Goal: Task Accomplishment & Management: Manage account settings

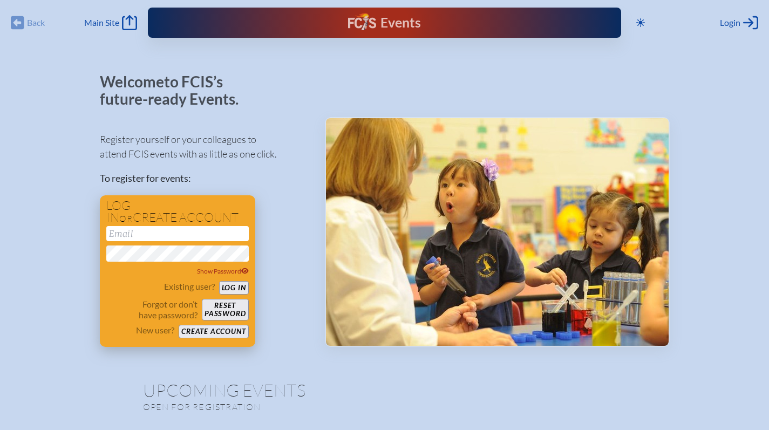
type input "[EMAIL_ADDRESS][DOMAIN_NAME]"
click at [226, 291] on button "Log in" at bounding box center [234, 287] width 30 height 13
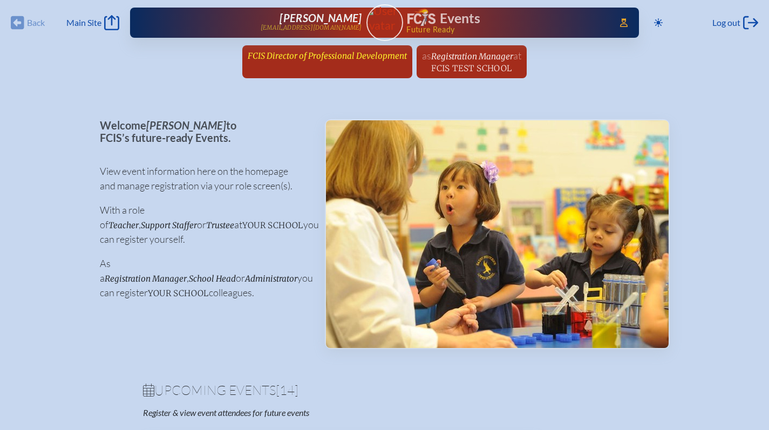
click at [279, 45] on div "Back Back Main Site Main Site Toggle to Dark Mode Log out Log out Access Users.…" at bounding box center [384, 42] width 769 height 85
click at [282, 56] on span "FCIS Director of Professional Development" at bounding box center [327, 56] width 159 height 10
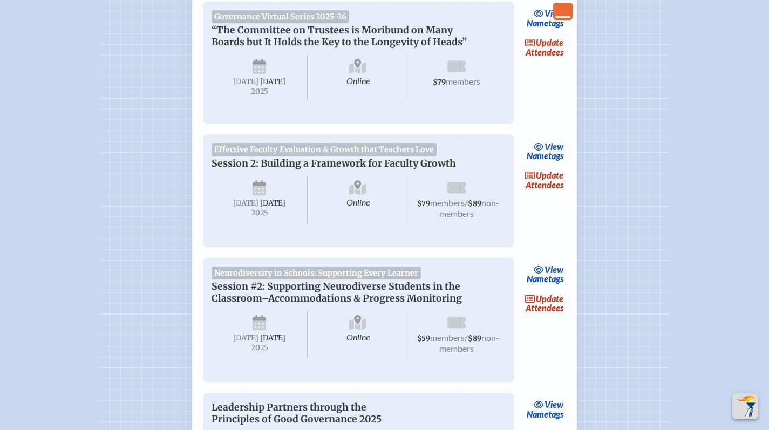
scroll to position [368, 0]
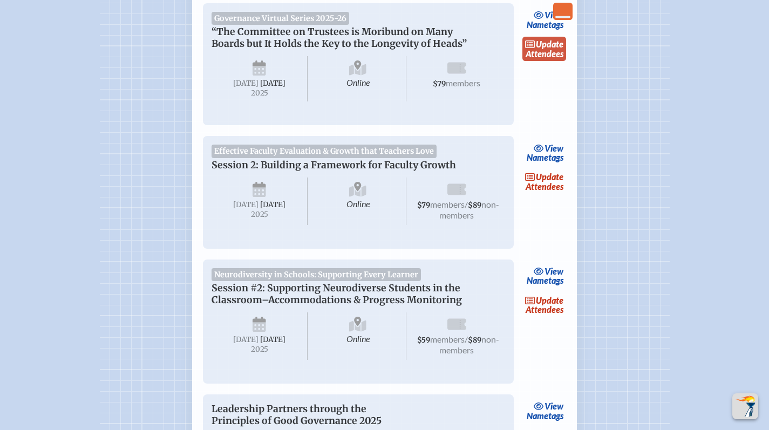
click at [536, 55] on link "update Attendees" at bounding box center [545, 49] width 44 height 25
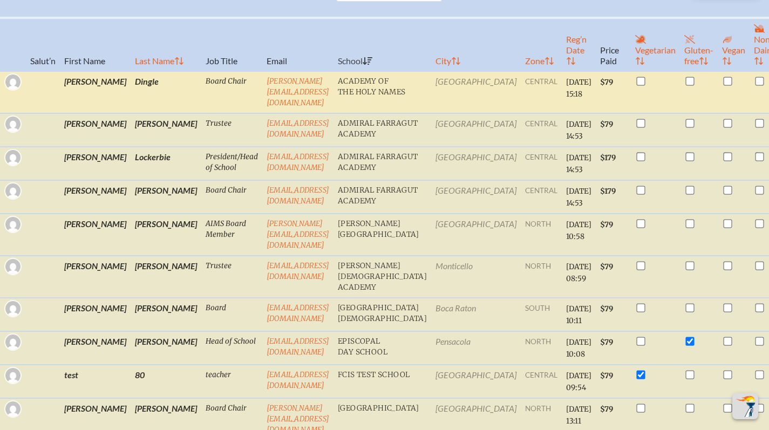
scroll to position [399, 0]
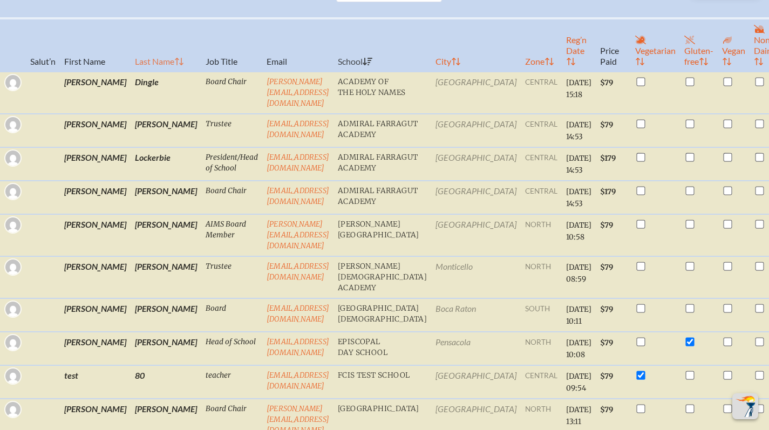
click at [131, 72] on th "Last Name" at bounding box center [166, 44] width 71 height 53
checkbox input "true"
checkbox input "false"
checkbox input "true"
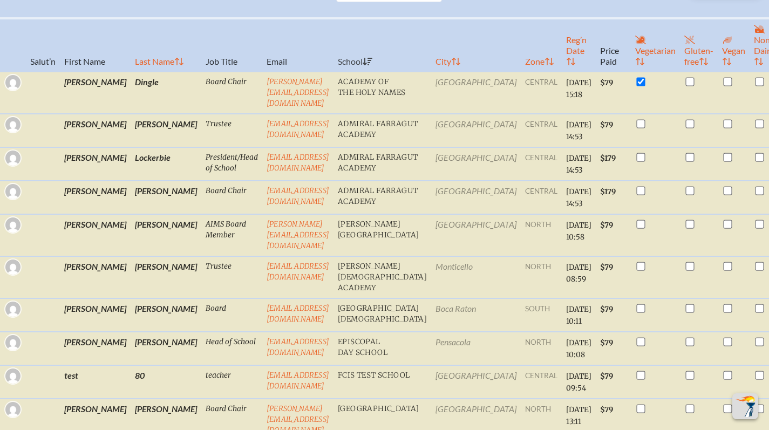
checkbox input "false"
checkbox input "true"
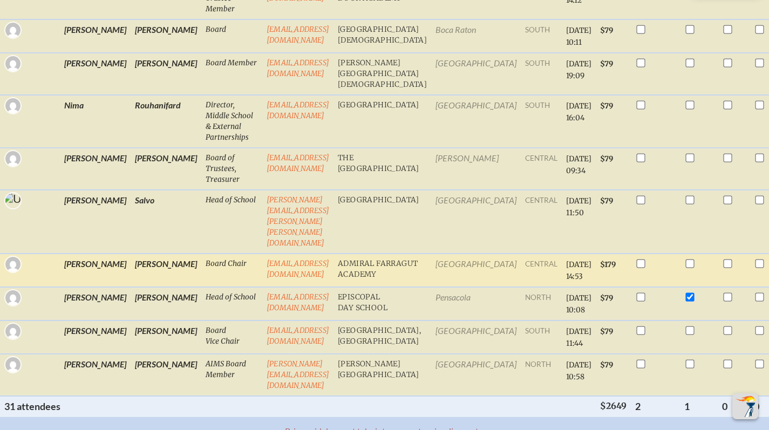
scroll to position [1621, 0]
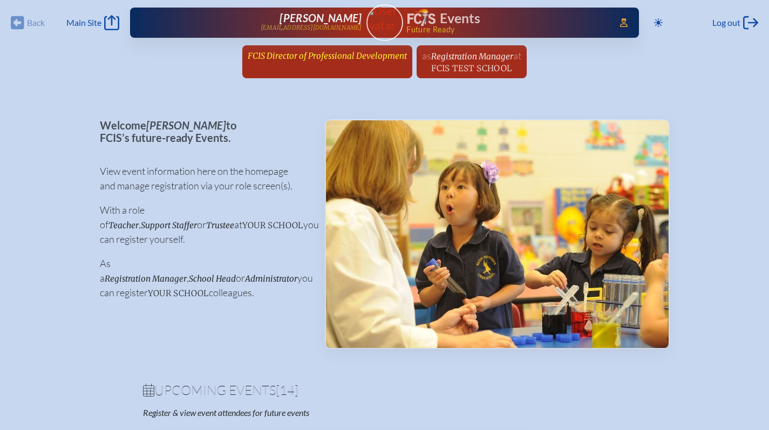
click at [326, 54] on span "FCIS Director of Professional Development" at bounding box center [327, 56] width 159 height 10
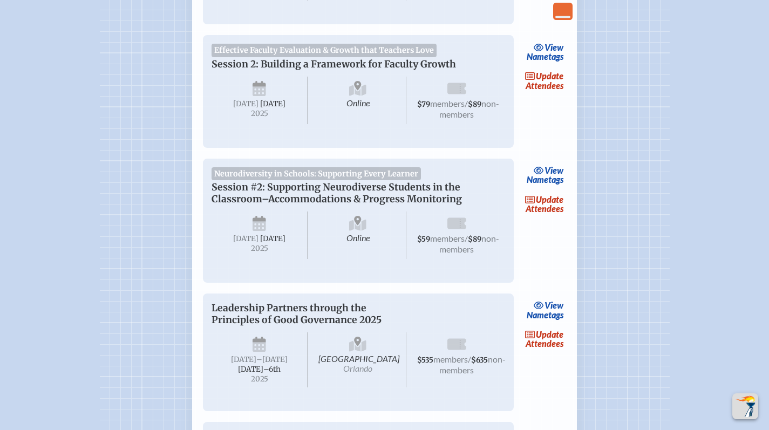
scroll to position [458, 0]
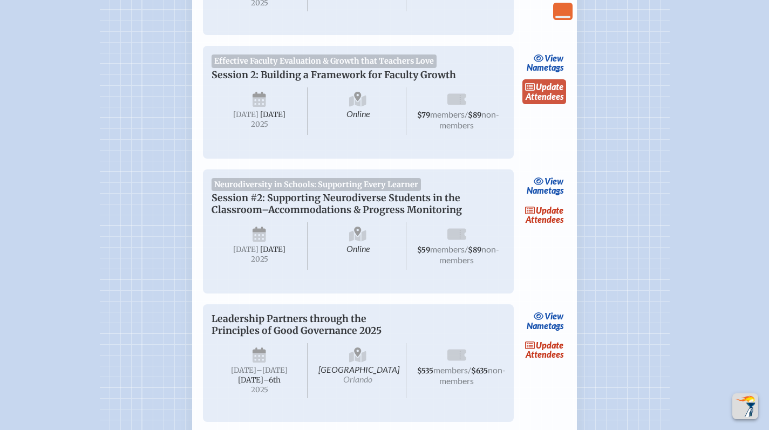
click at [531, 91] on icon at bounding box center [530, 87] width 10 height 8
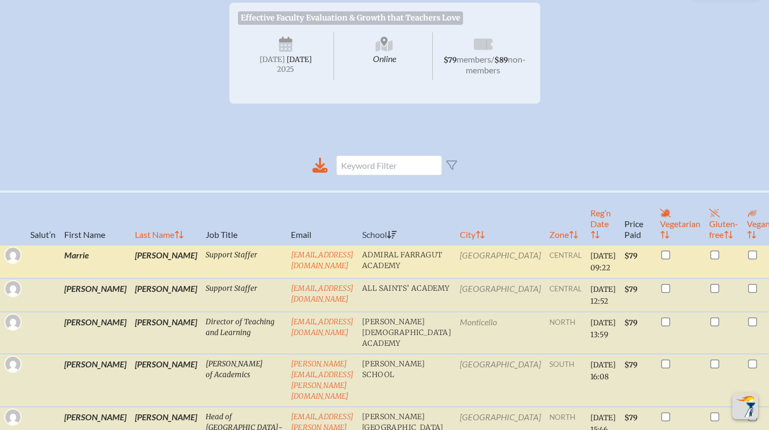
scroll to position [271, 0]
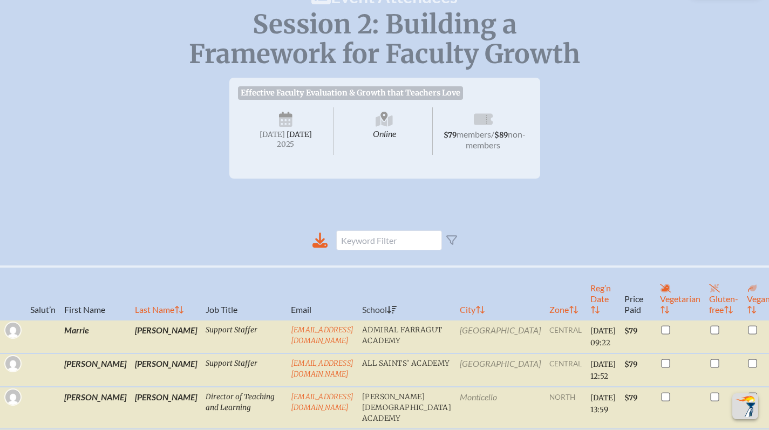
scroll to position [0, 0]
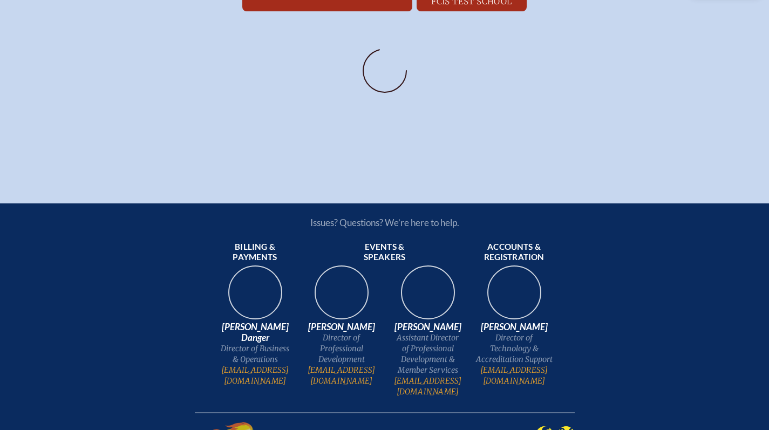
scroll to position [68, 0]
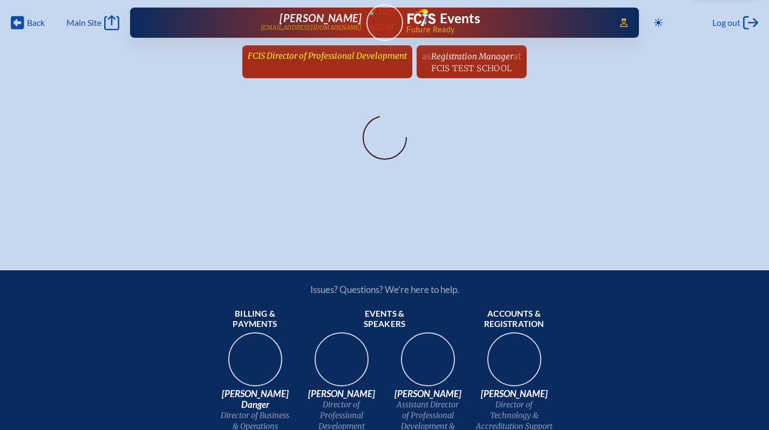
click at [369, 59] on span "FCIS Director of Professional Development" at bounding box center [327, 56] width 159 height 10
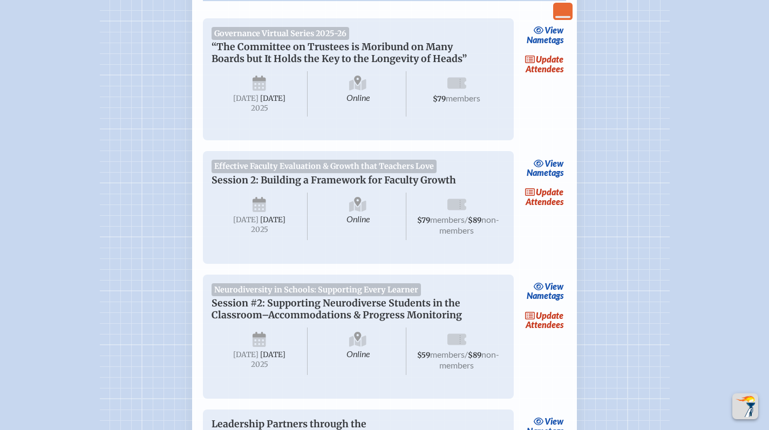
scroll to position [364, 0]
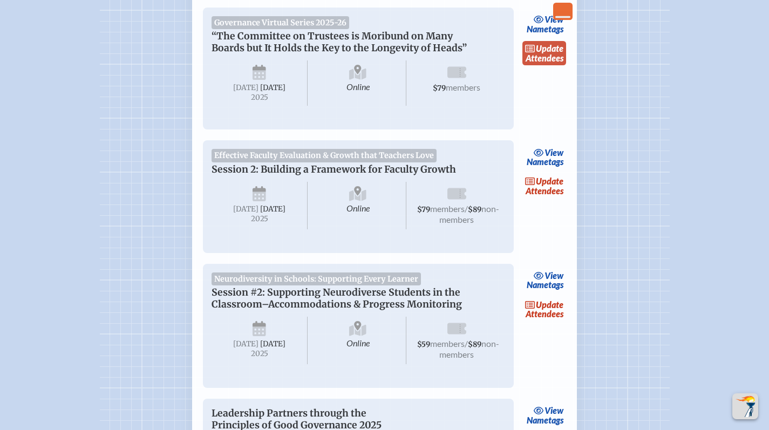
click at [552, 60] on link "update Attendees" at bounding box center [545, 53] width 44 height 25
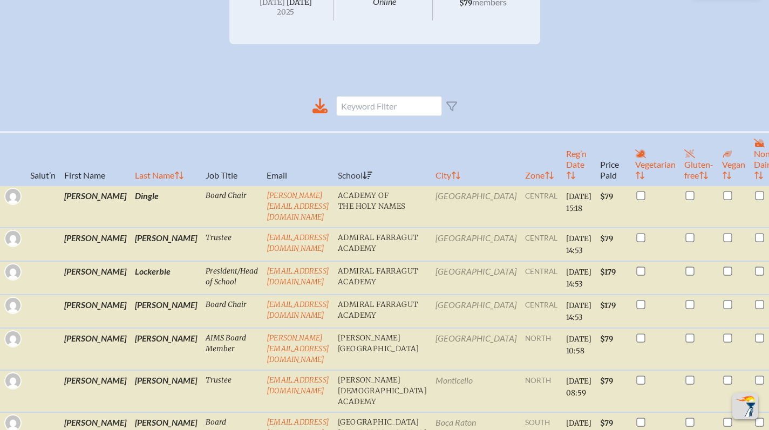
scroll to position [359, 0]
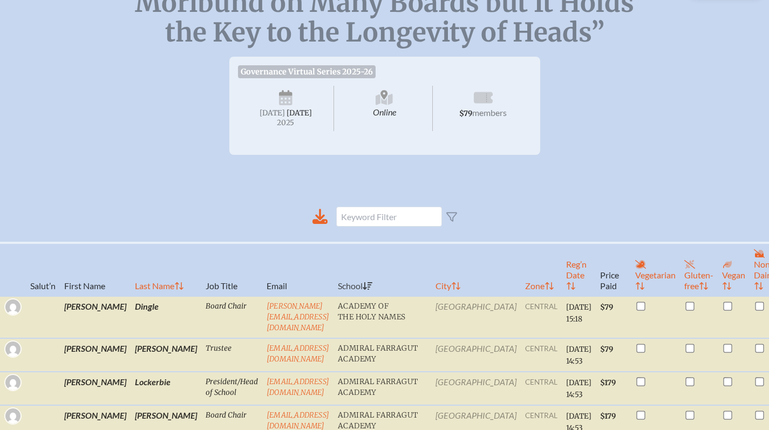
scroll to position [0, 0]
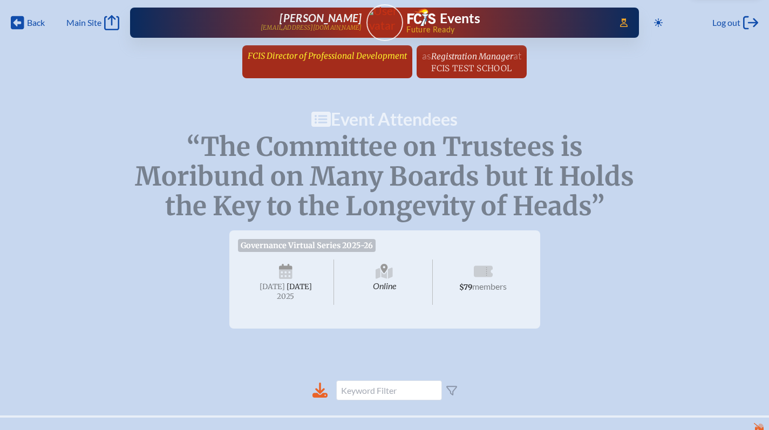
click at [300, 53] on span "FCIS Director of Professional Development" at bounding box center [327, 56] width 159 height 10
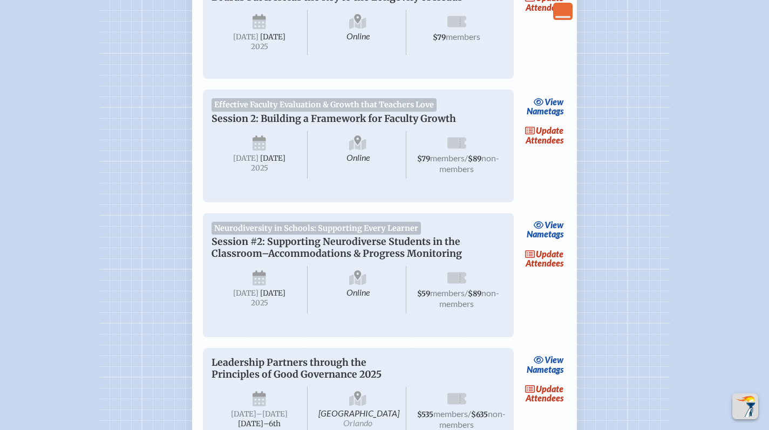
scroll to position [416, 0]
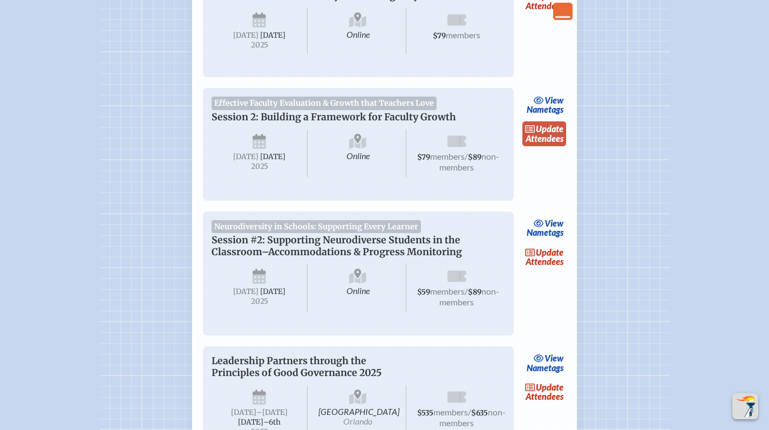
click at [526, 146] on link "update Attendees" at bounding box center [545, 133] width 44 height 25
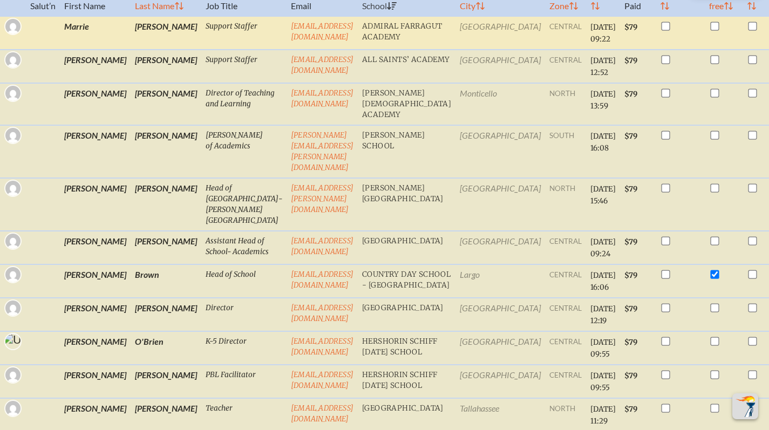
scroll to position [414, 0]
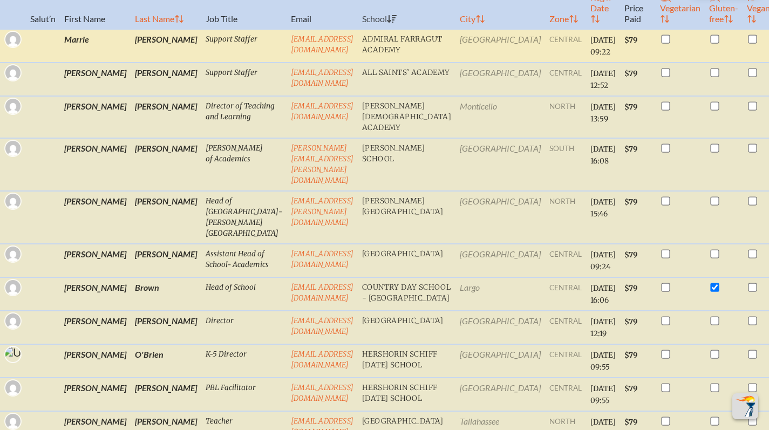
click at [374, 63] on td "Admiral Farragut Academy" at bounding box center [407, 45] width 98 height 33
click at [397, 61] on td "Admiral Farragut Academy" at bounding box center [407, 45] width 98 height 33
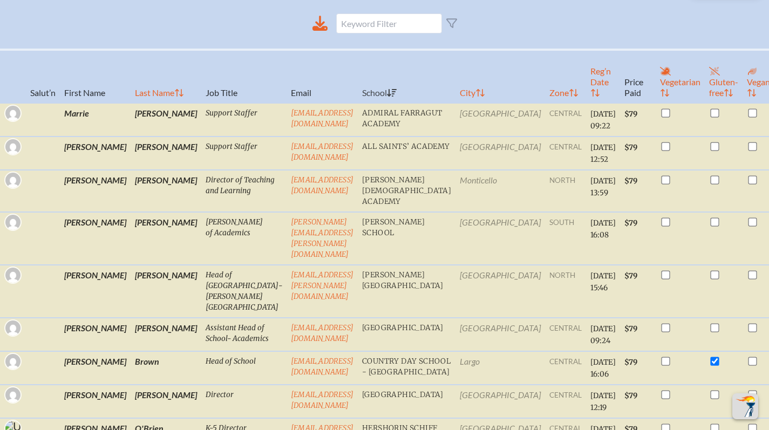
scroll to position [329, 0]
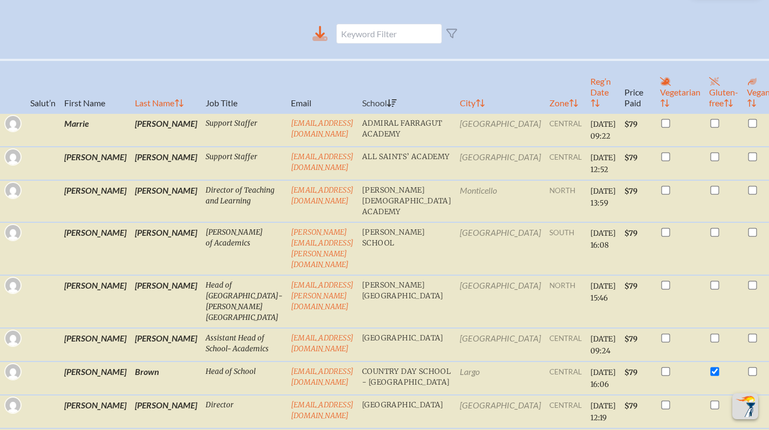
click at [316, 41] on icon at bounding box center [320, 33] width 15 height 15
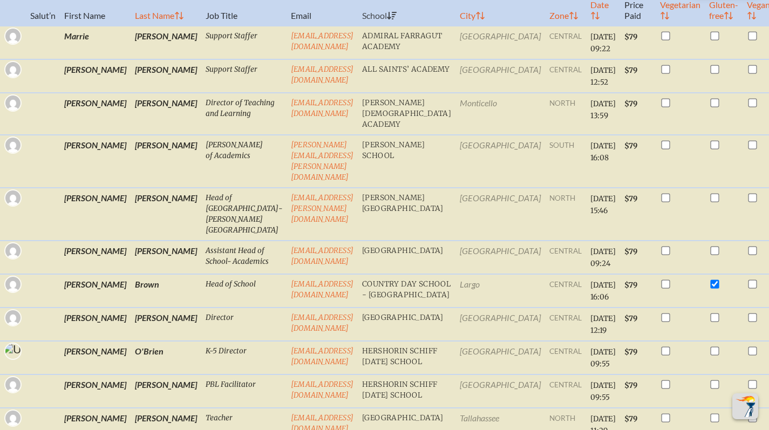
scroll to position [0, 0]
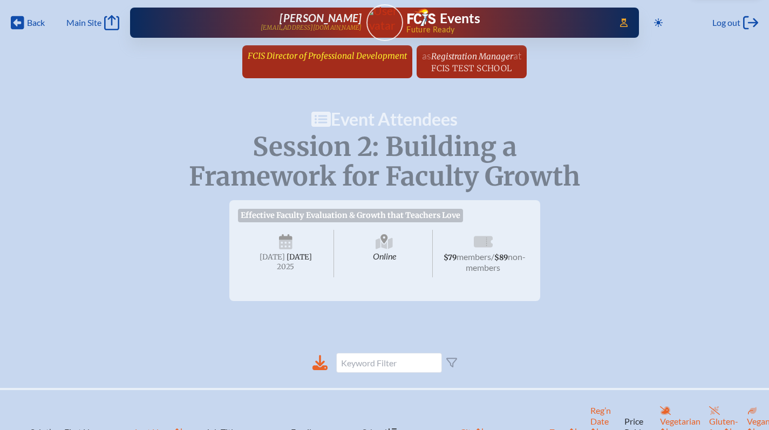
click at [313, 59] on span "FCIS Director of Professional Development" at bounding box center [327, 56] width 159 height 10
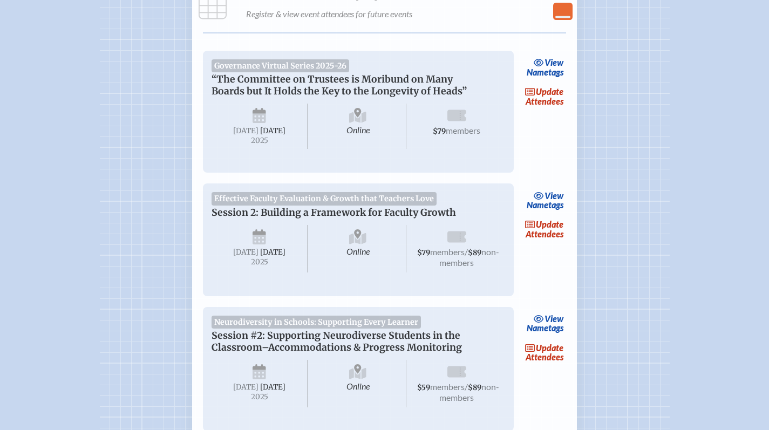
scroll to position [416, 0]
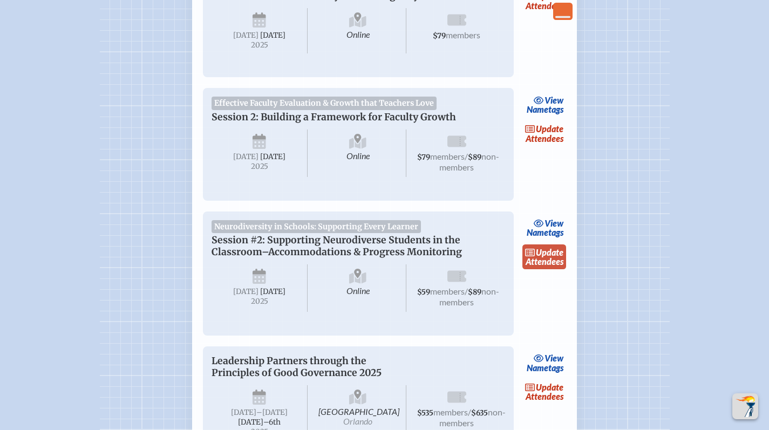
click at [553, 269] on link "update Attendees" at bounding box center [545, 257] width 44 height 25
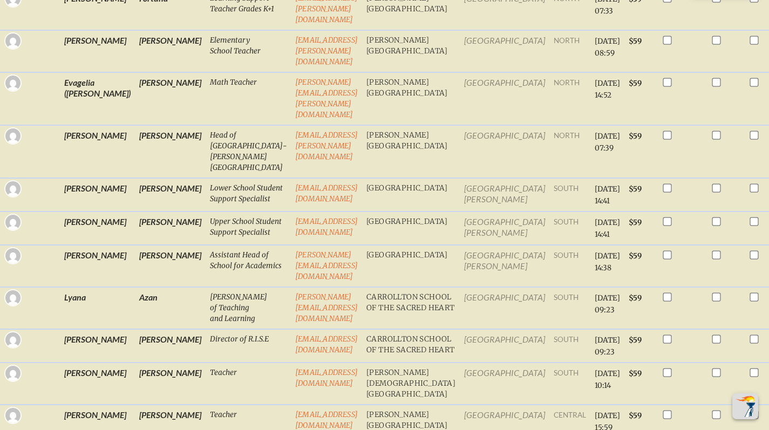
scroll to position [275, 0]
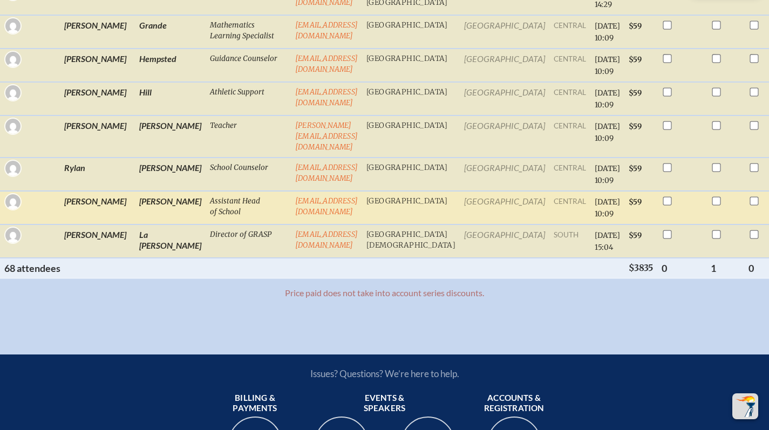
scroll to position [2982, 0]
